Goal: Information Seeking & Learning: Find specific fact

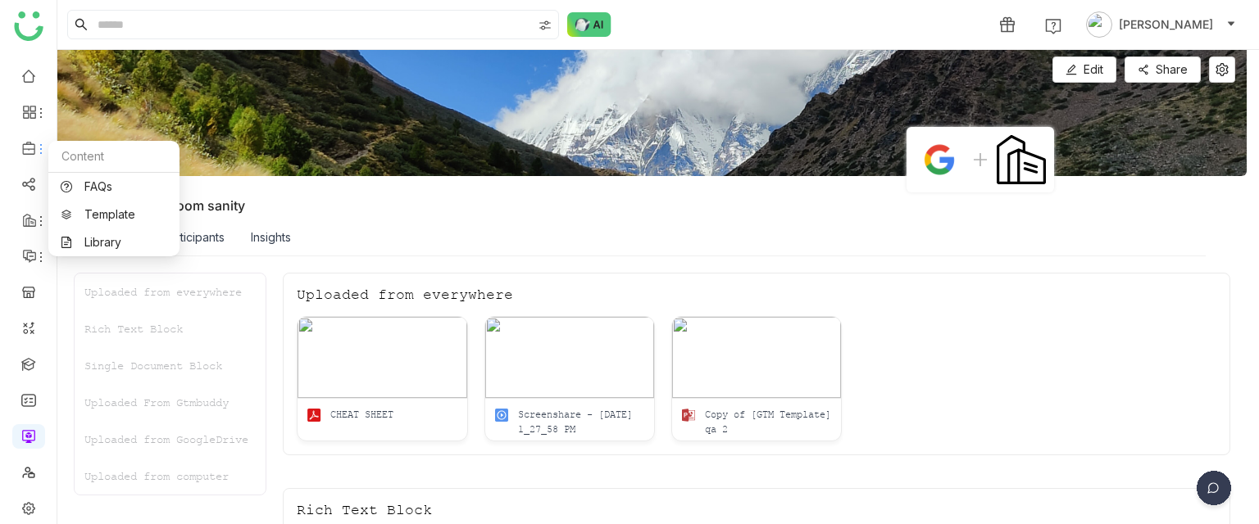
scroll to position [0, 2]
click at [91, 240] on link "Library" at bounding box center [114, 242] width 107 height 11
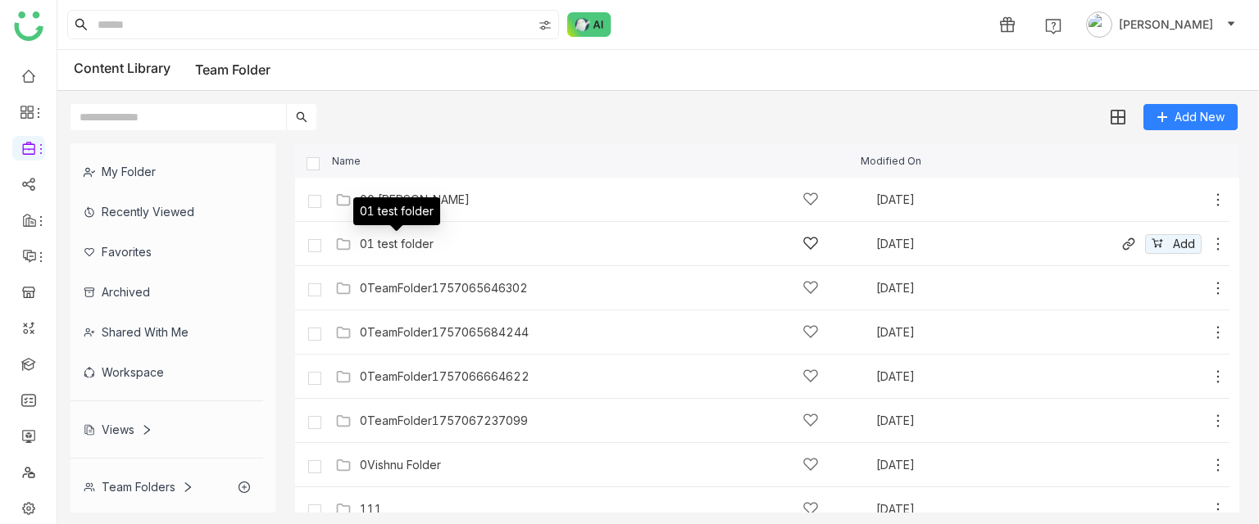
click at [406, 240] on div "01 test folder" at bounding box center [397, 244] width 74 height 13
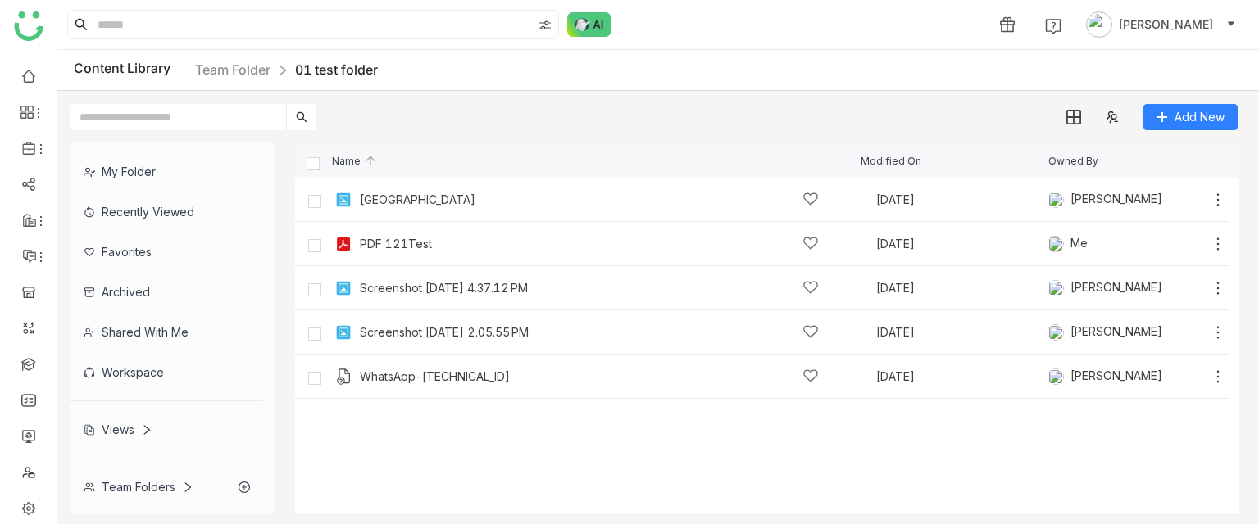
click at [251, 61] on nz-breadcrumb "Team Folder 01 test folder" at bounding box center [286, 70] width 183 height 20
click at [246, 64] on link "Team Folder" at bounding box center [232, 69] width 75 height 16
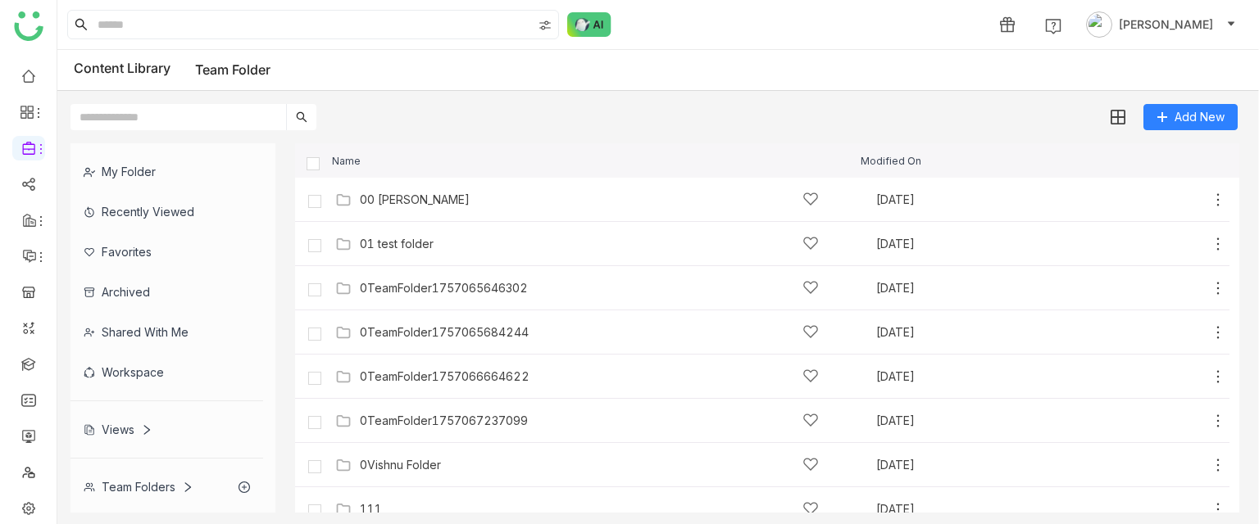
click at [821, 31] on div "1 Uday Bhanu" at bounding box center [657, 24] width 1201 height 49
click at [151, 114] on input "text" at bounding box center [178, 117] width 216 height 26
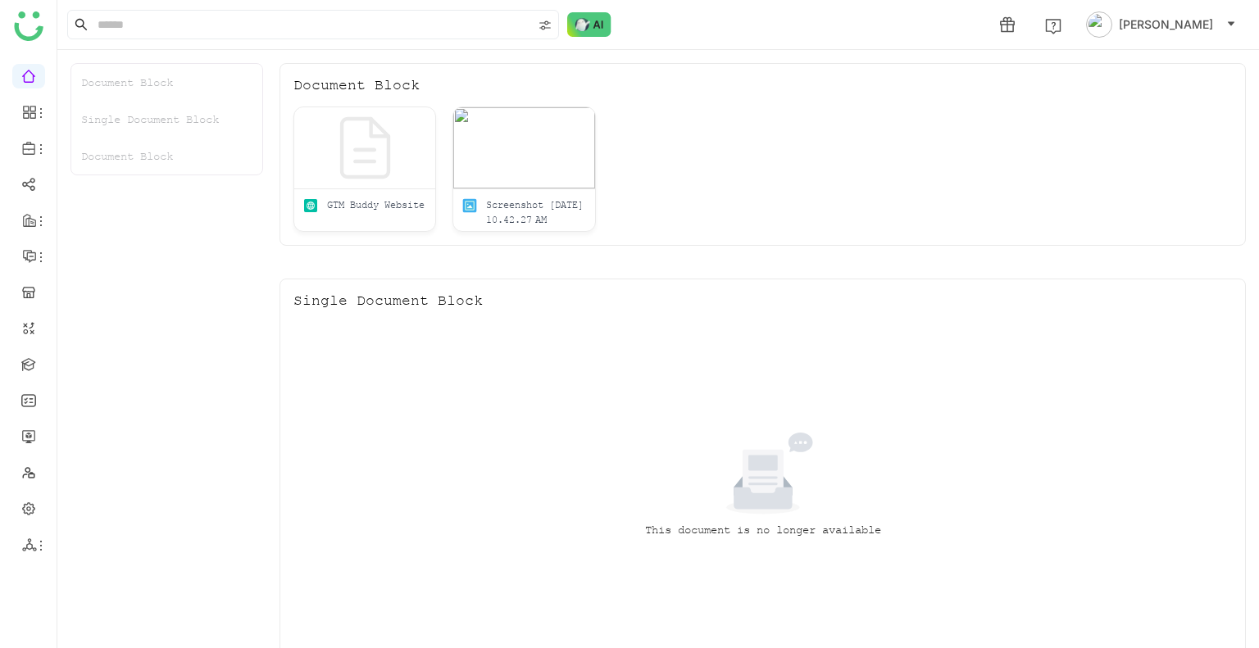
click at [1037, 433] on div "This document is no longer available" at bounding box center [762, 486] width 938 height 328
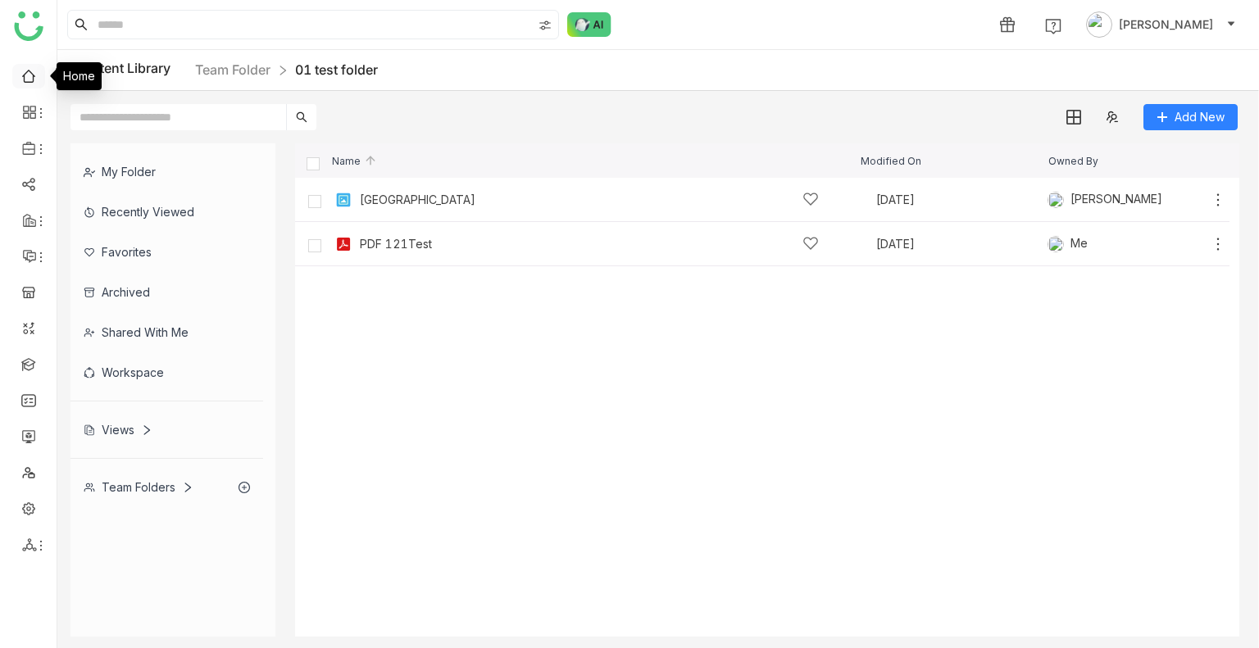
click at [21, 76] on link at bounding box center [28, 75] width 15 height 14
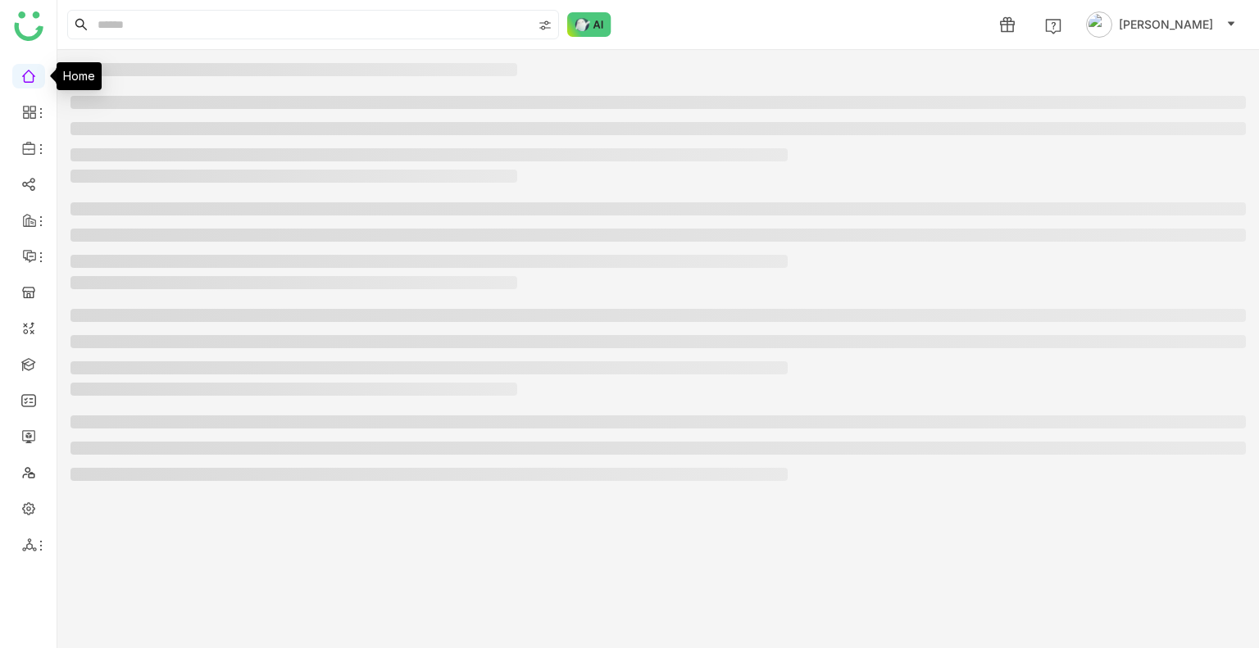
click at [21, 76] on link at bounding box center [28, 75] width 15 height 14
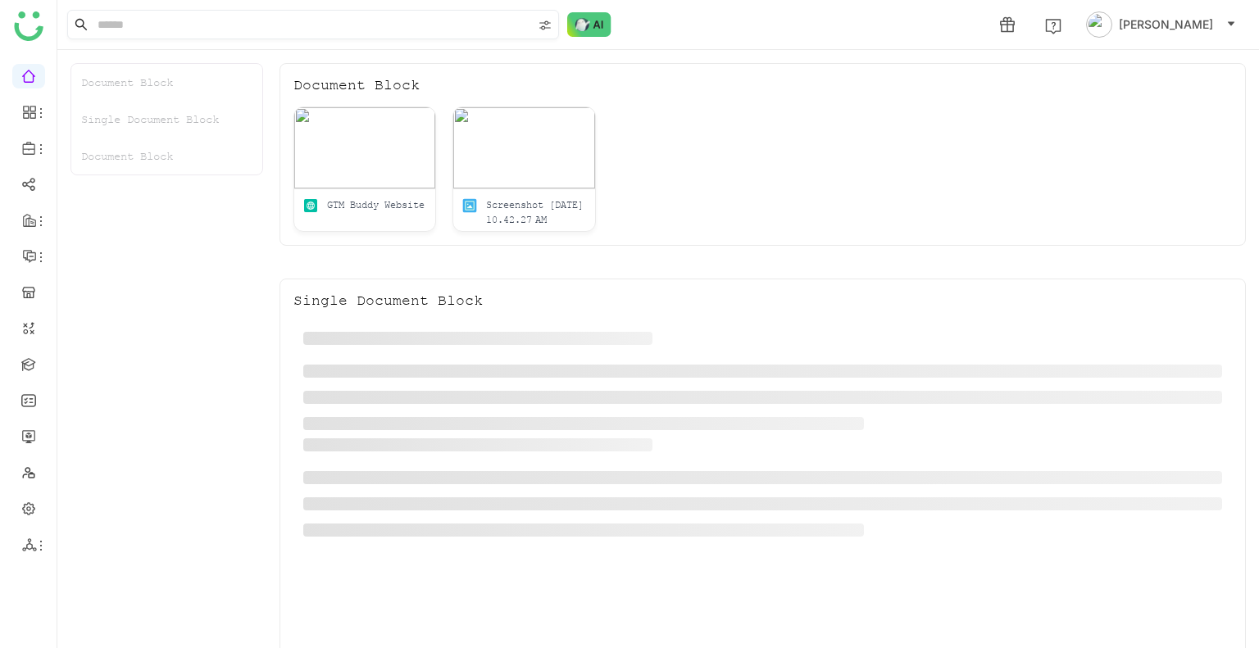
click at [156, 28] on input at bounding box center [313, 25] width 438 height 28
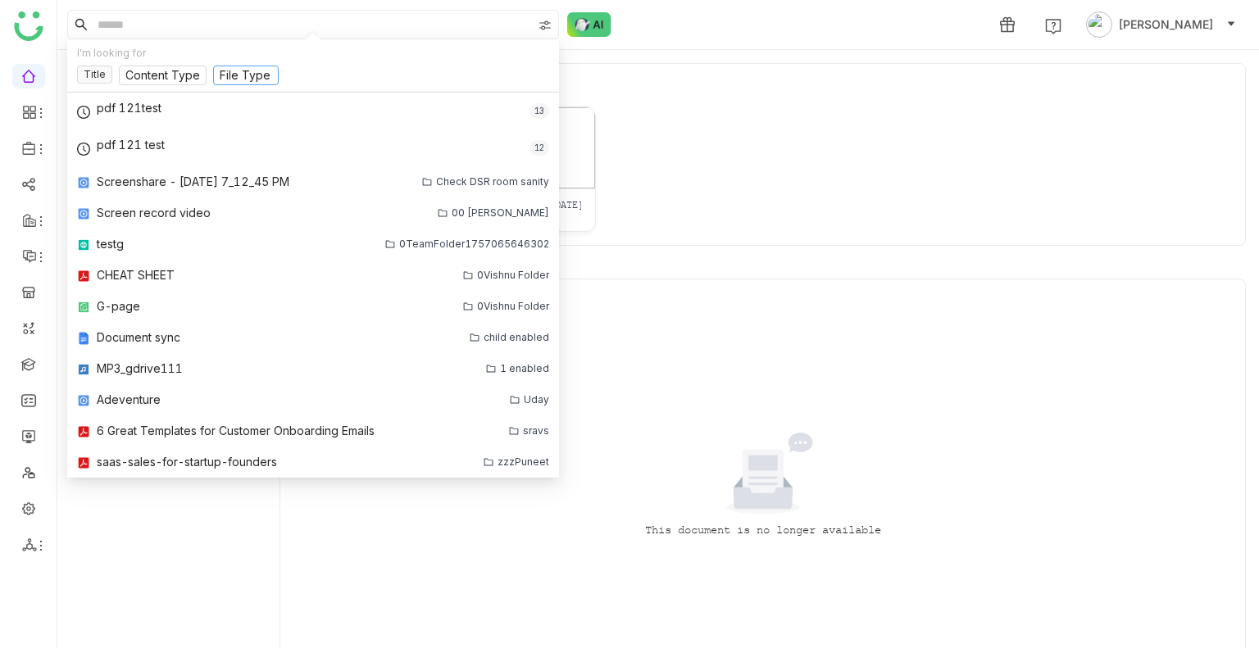
click at [240, 78] on input at bounding box center [246, 76] width 52 height 18
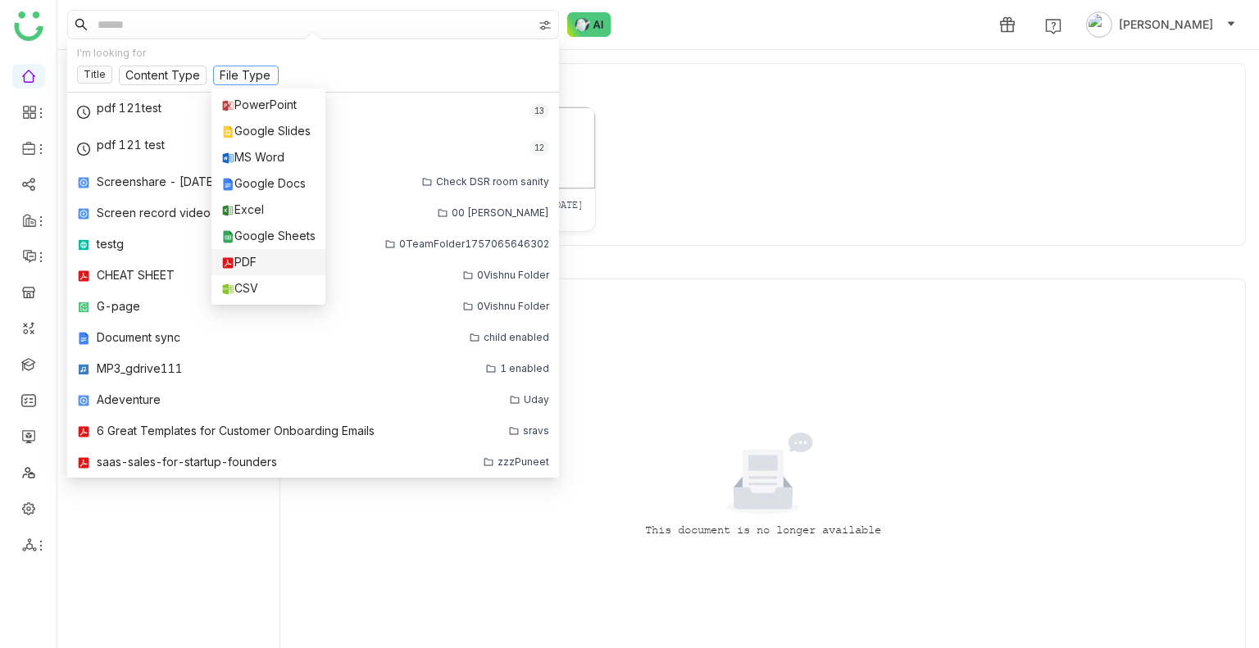
click at [265, 255] on div "PDF" at bounding box center [268, 262] width 94 height 18
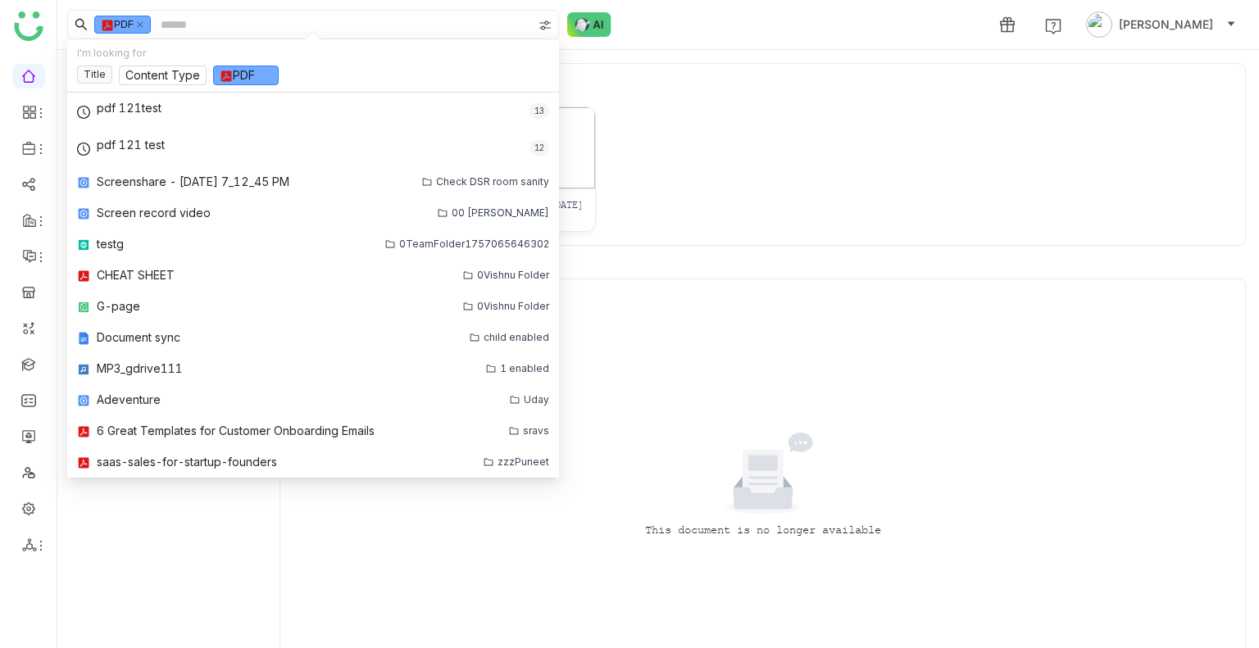
click at [179, 22] on input at bounding box center [344, 25] width 374 height 28
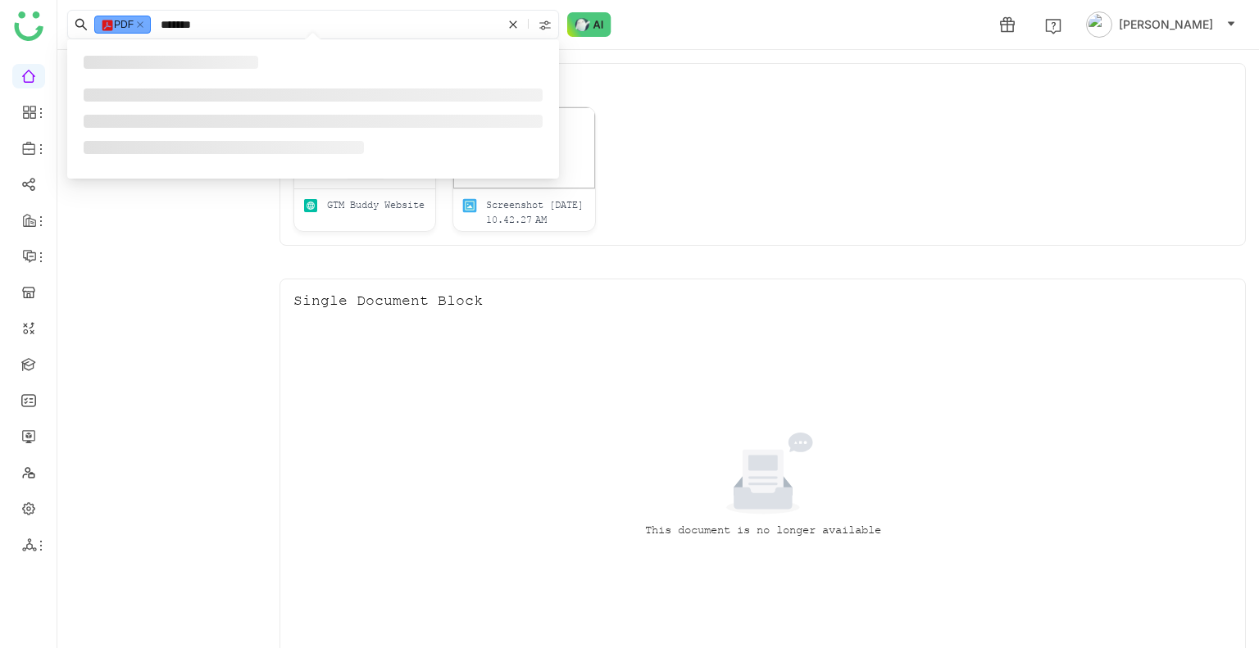
type input "*******"
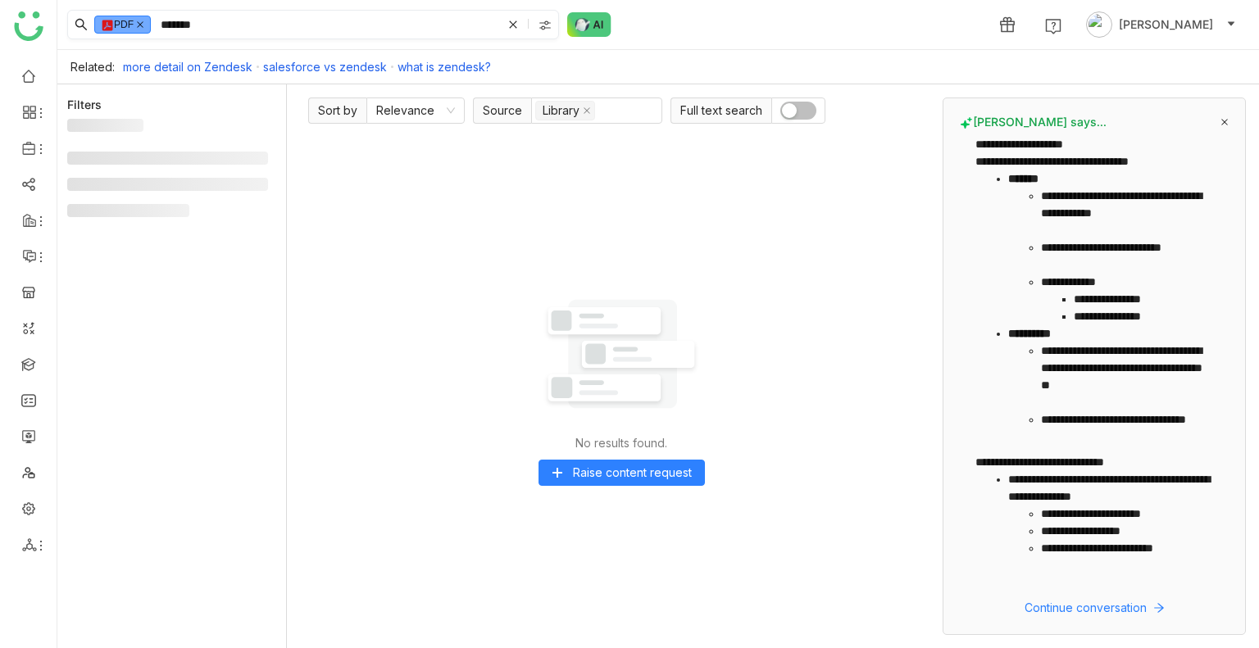
click at [144, 21] on icon at bounding box center [140, 24] width 8 height 8
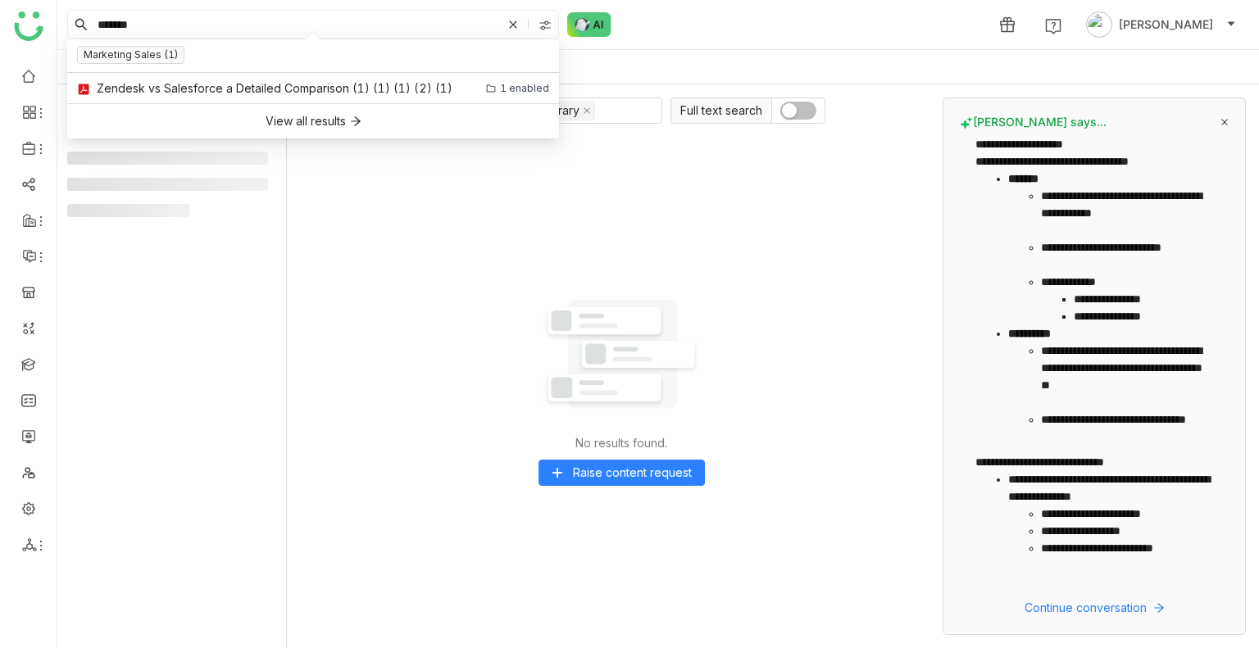
click at [180, 24] on input "*******" at bounding box center [297, 25] width 407 height 28
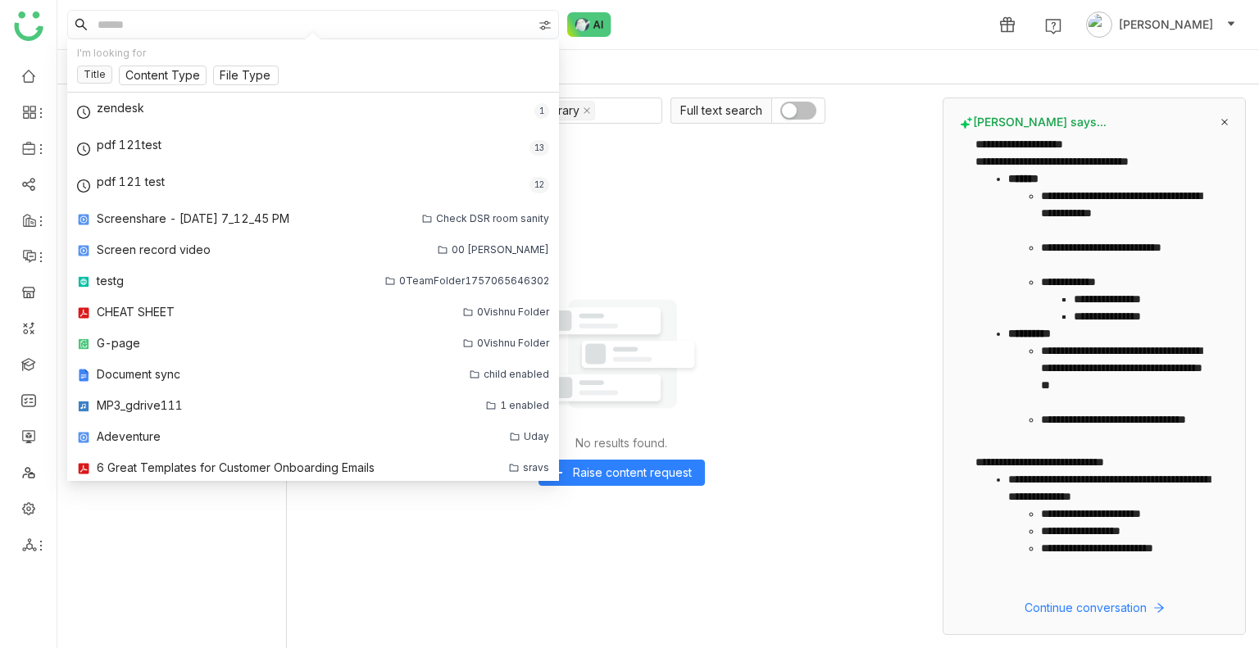
click at [732, 19] on div "1 Uday Bhanu" at bounding box center [657, 24] width 1201 height 49
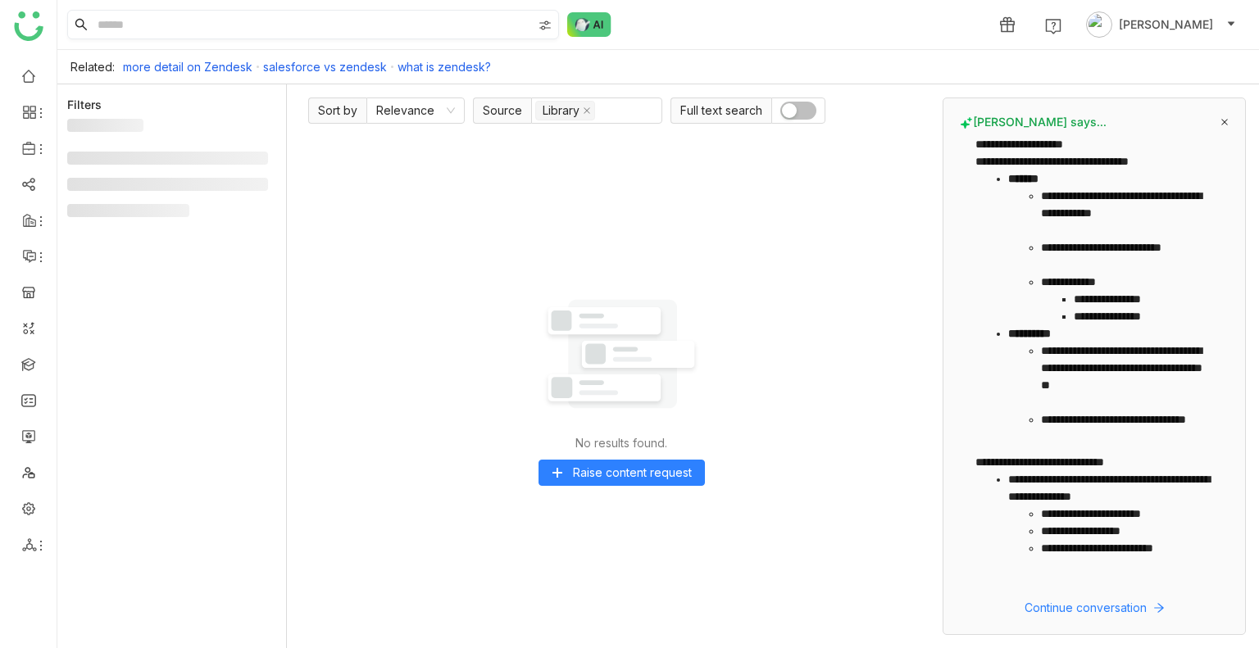
click at [193, 27] on input at bounding box center [313, 25] width 438 height 28
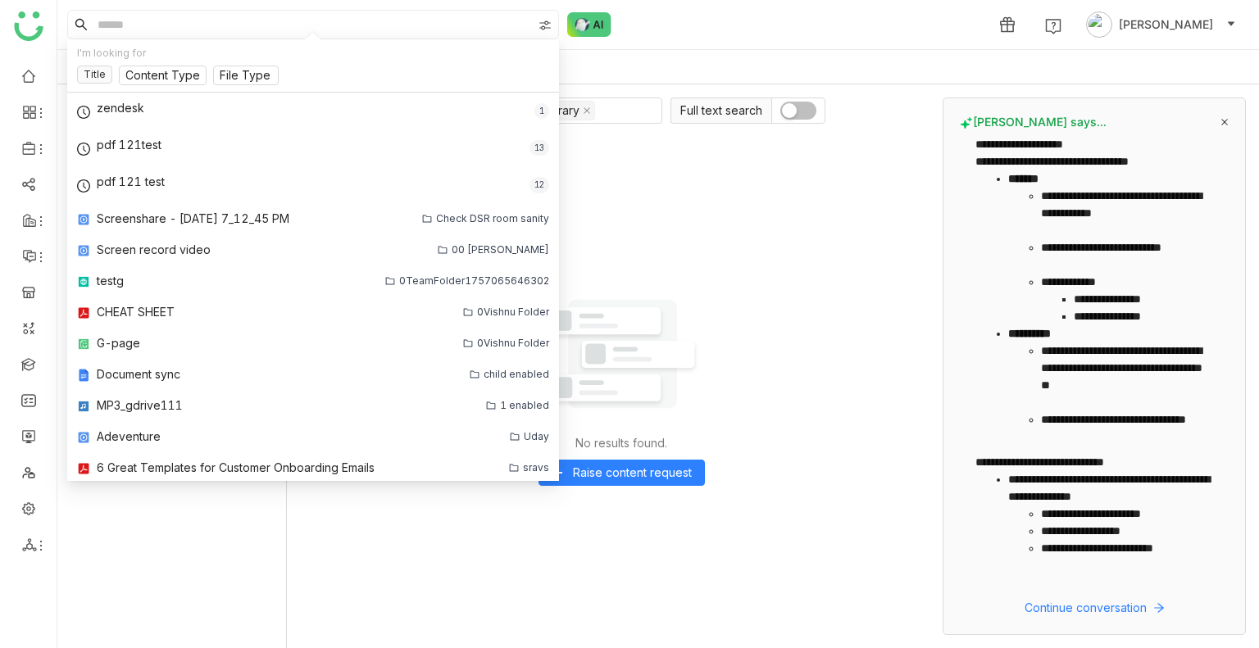
click at [662, 170] on div "No results found. Raise content request" at bounding box center [621, 383] width 626 height 503
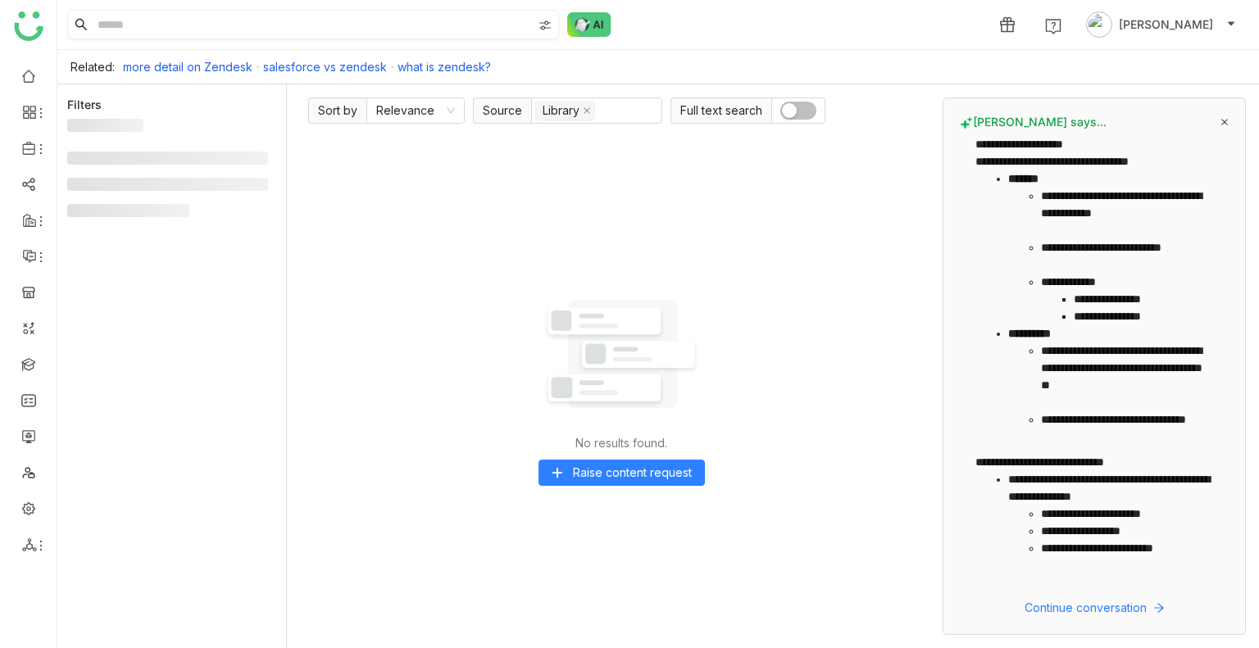
click at [167, 17] on input at bounding box center [313, 25] width 438 height 28
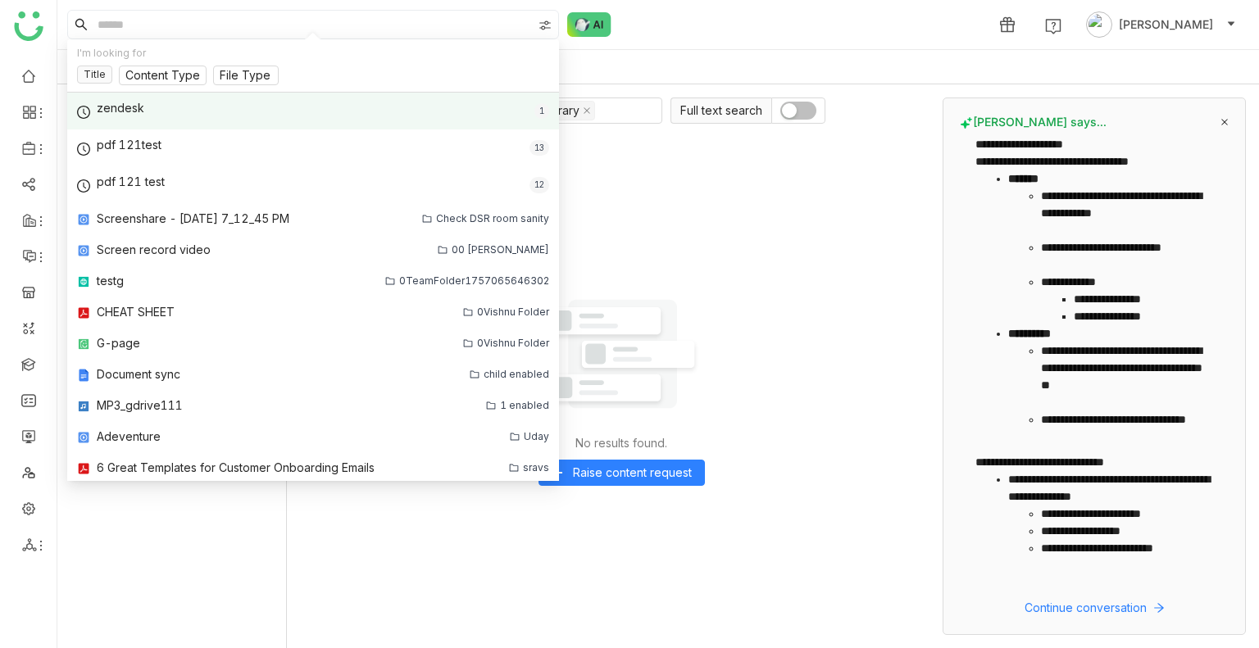
click at [134, 93] on div "zendesk 1" at bounding box center [313, 111] width 492 height 37
type input "*******"
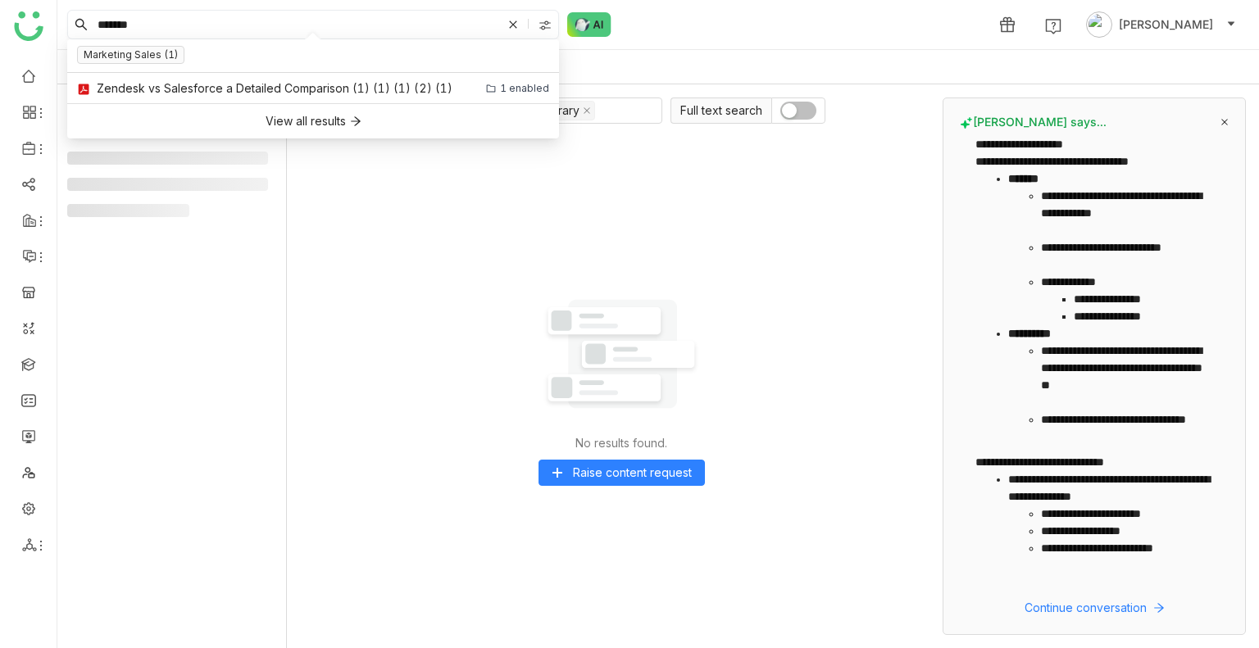
click at [160, 29] on input "*******" at bounding box center [297, 25] width 407 height 28
